Goal: Information Seeking & Learning: Learn about a topic

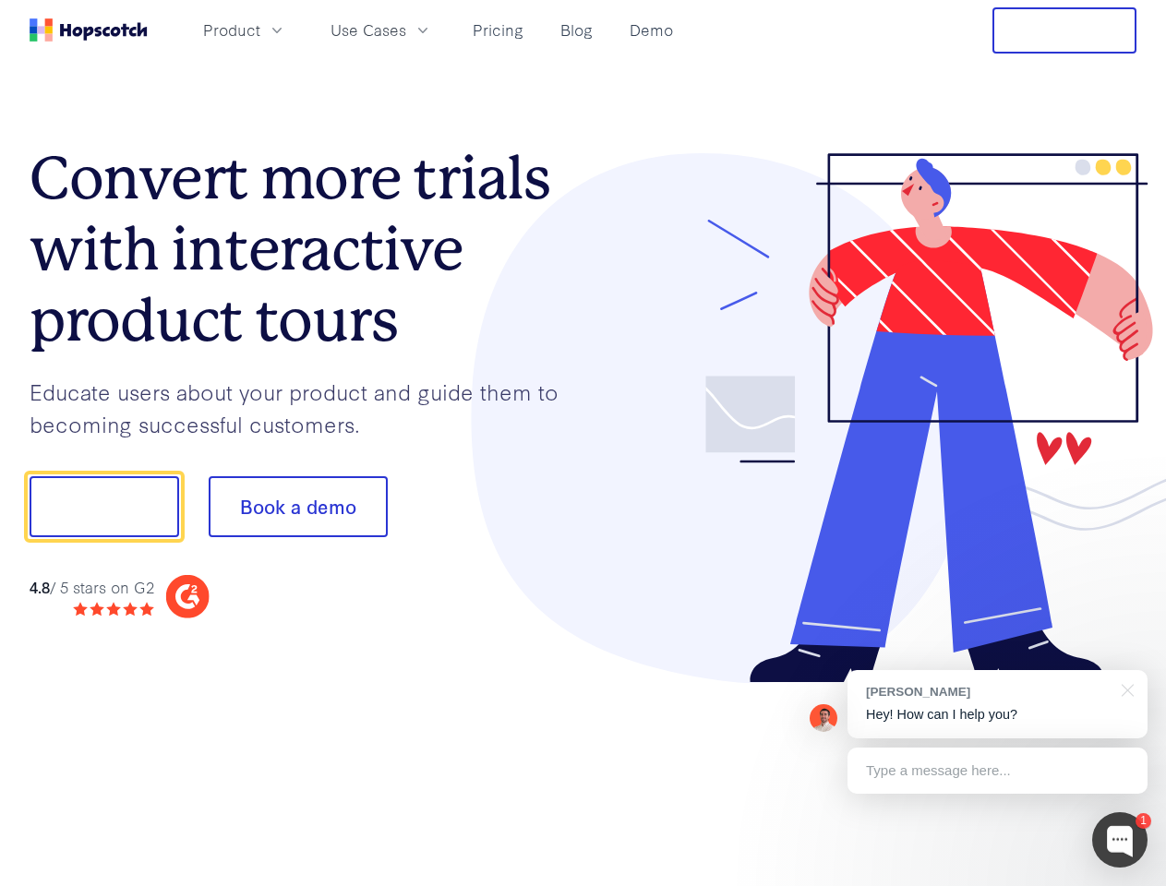
click at [583, 443] on div at bounding box center [860, 418] width 554 height 531
click at [260, 30] on span "Product" at bounding box center [231, 29] width 57 height 23
click at [406, 30] on span "Use Cases" at bounding box center [368, 29] width 76 height 23
click at [1064, 30] on button "Free Trial" at bounding box center [1064, 30] width 144 height 46
click at [103, 507] on button "Show me!" at bounding box center [105, 506] width 150 height 61
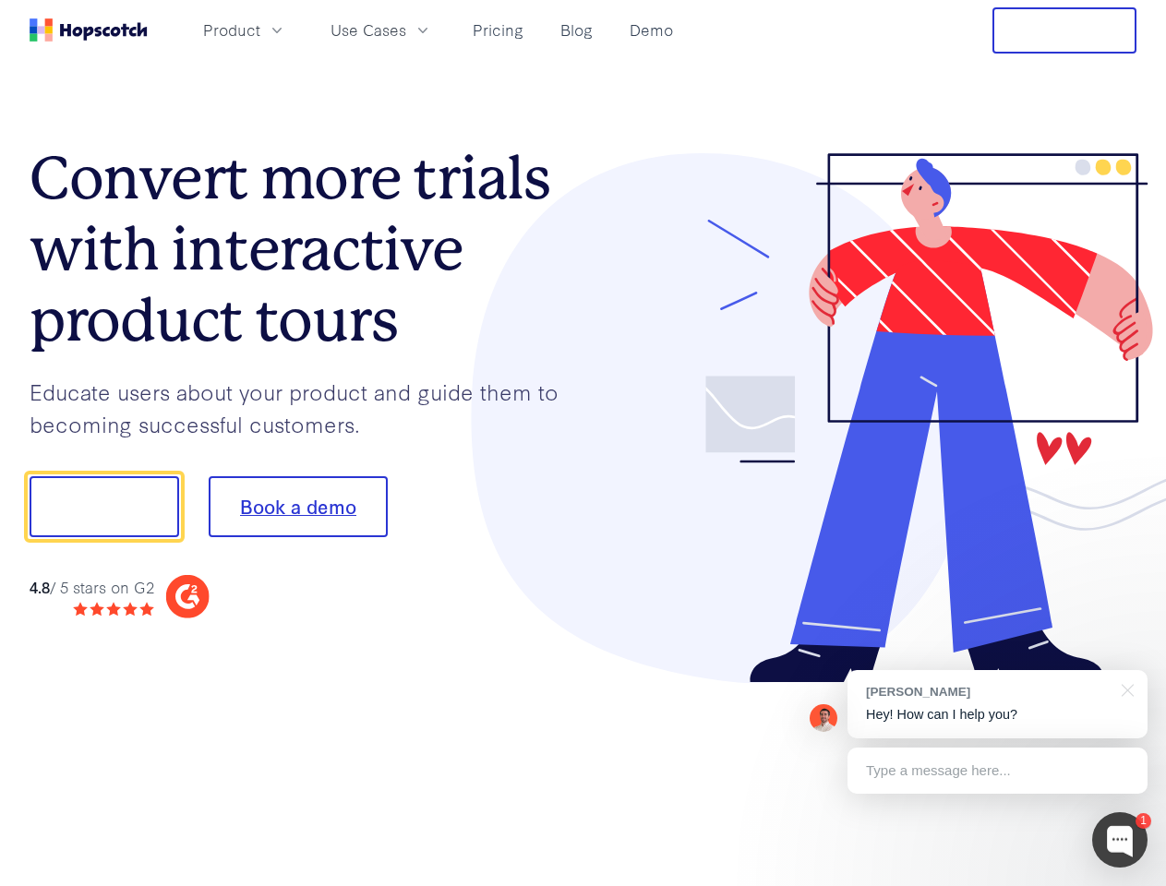
click at [297, 507] on button "Book a demo" at bounding box center [298, 506] width 179 height 61
click at [1120, 840] on div at bounding box center [1119, 839] width 55 height 55
click at [997, 704] on div "[PERSON_NAME] Hey! How can I help you?" at bounding box center [997, 704] width 300 height 68
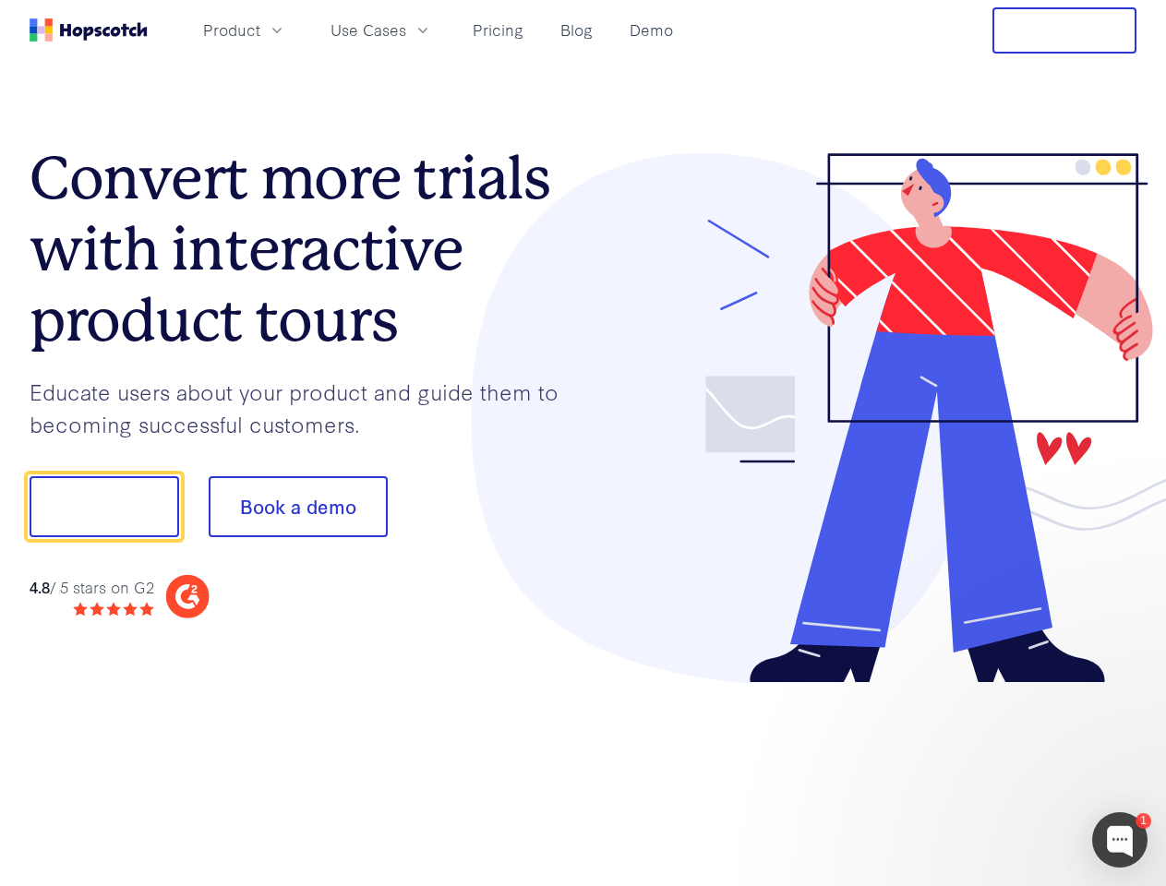
click at [1124, 689] on div at bounding box center [974, 628] width 346 height 368
click at [997, 771] on div at bounding box center [974, 628] width 346 height 368
